Goal: Task Accomplishment & Management: Manage account settings

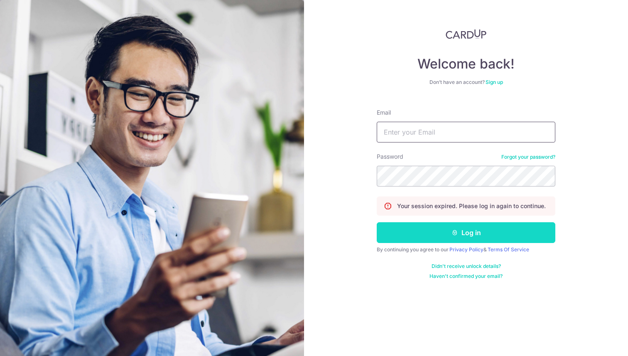
type input "[EMAIL_ADDRESS][DOMAIN_NAME]"
click at [438, 234] on button "Log in" at bounding box center [466, 232] width 179 height 21
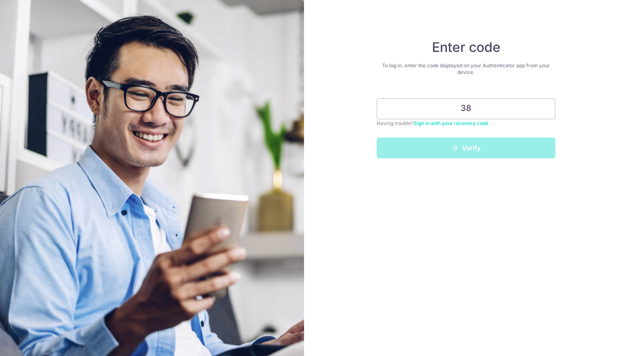
type input "3"
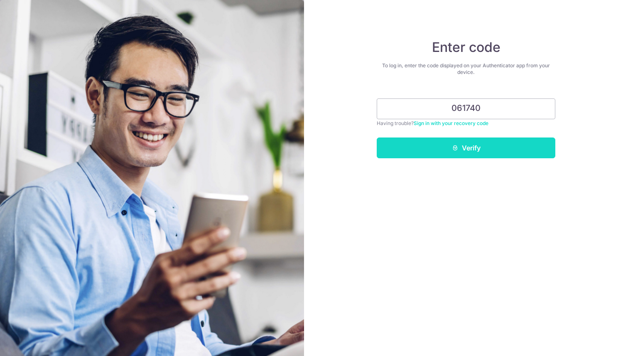
type input "061740"
click at [477, 151] on button "Verify" at bounding box center [466, 148] width 179 height 21
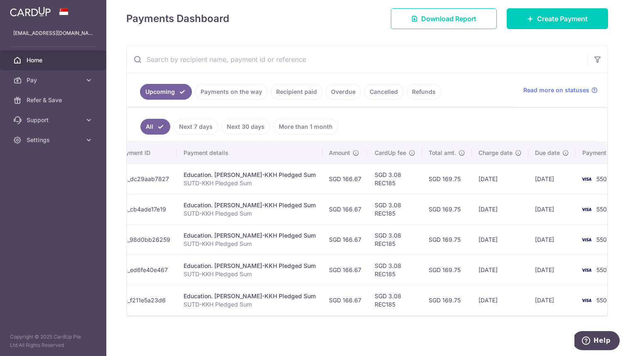
scroll to position [0, 125]
